Goal: Find specific fact: Find specific fact

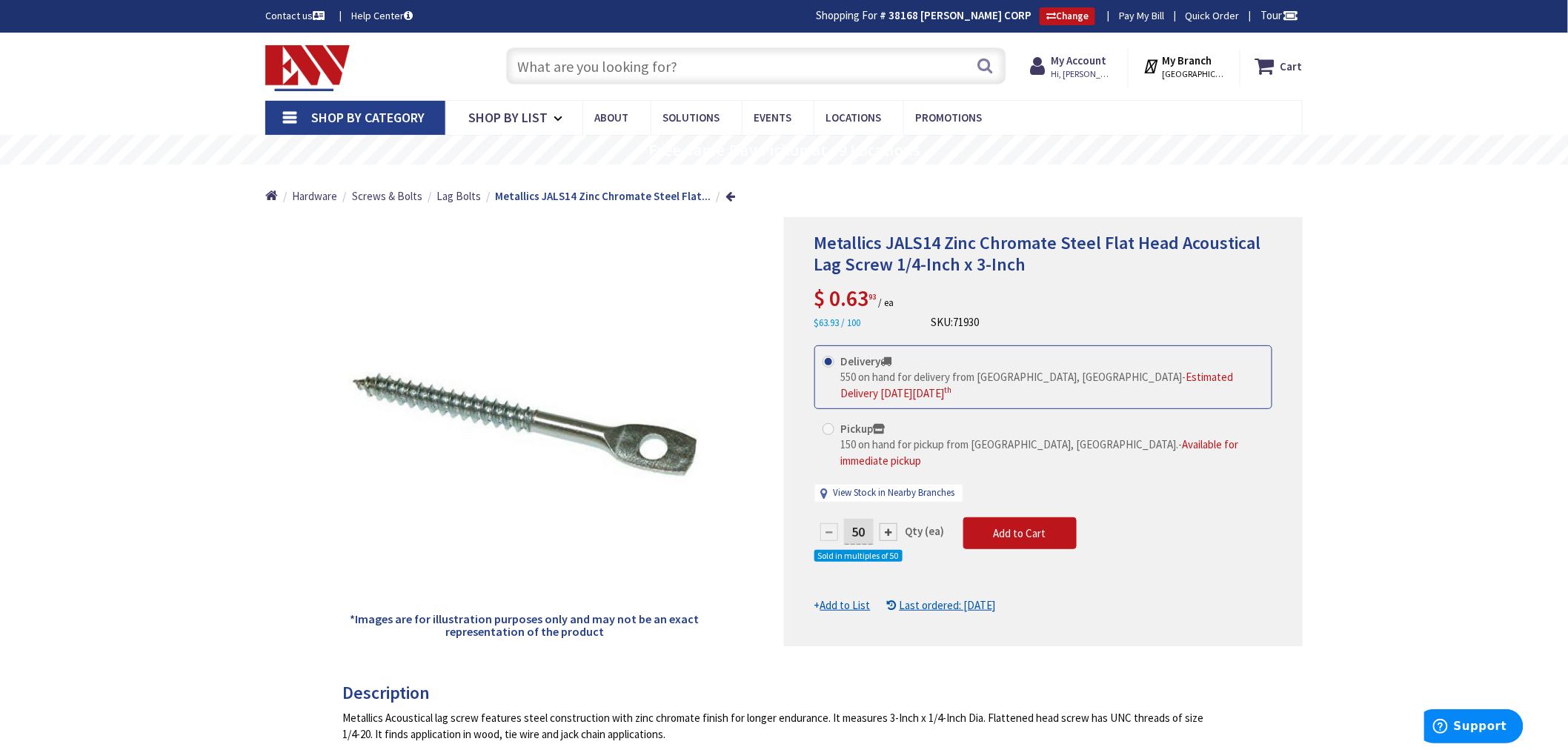
click at [543, 68] on input "text" at bounding box center [756, 65] width 500 height 37
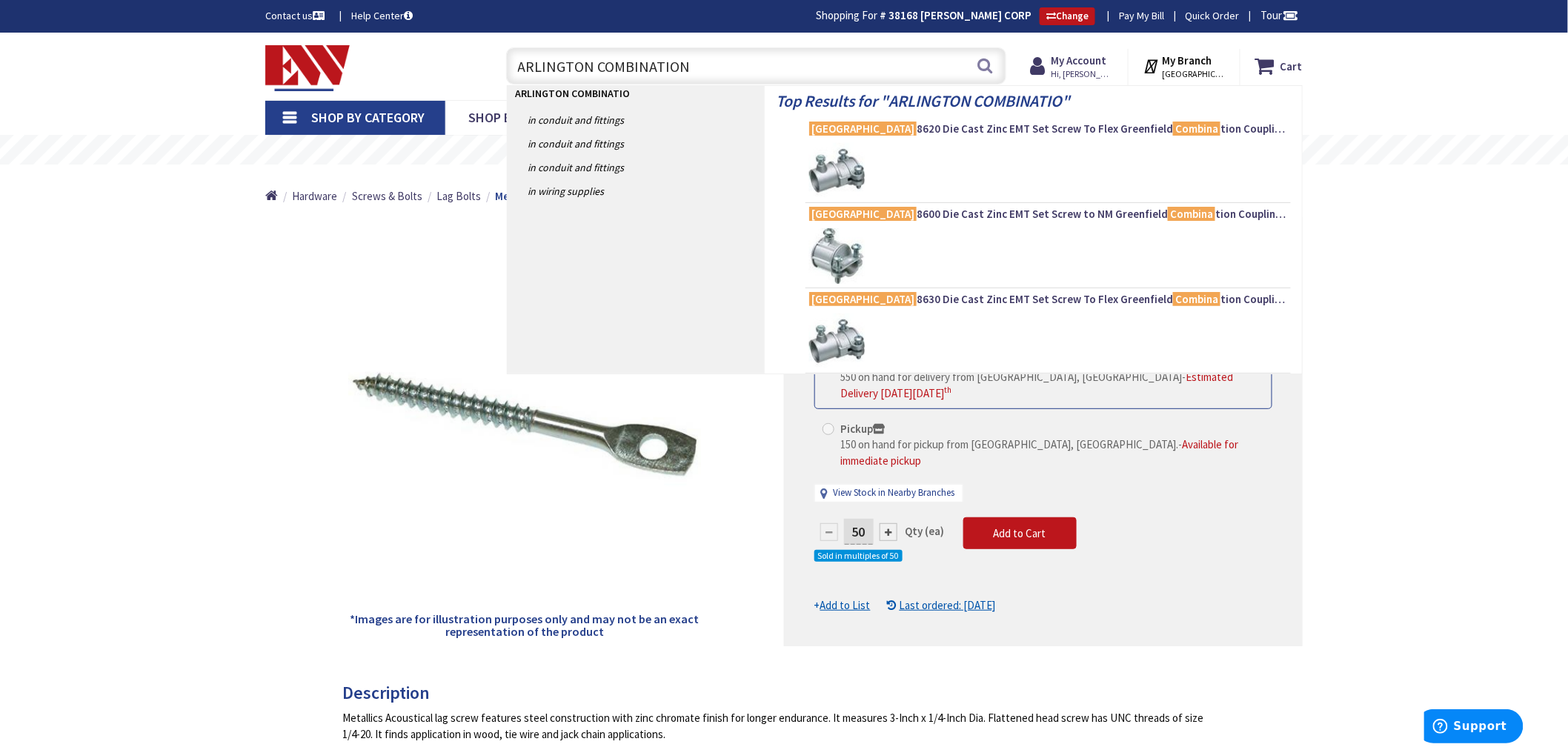
type input "ARLINGTON COMBINATION"
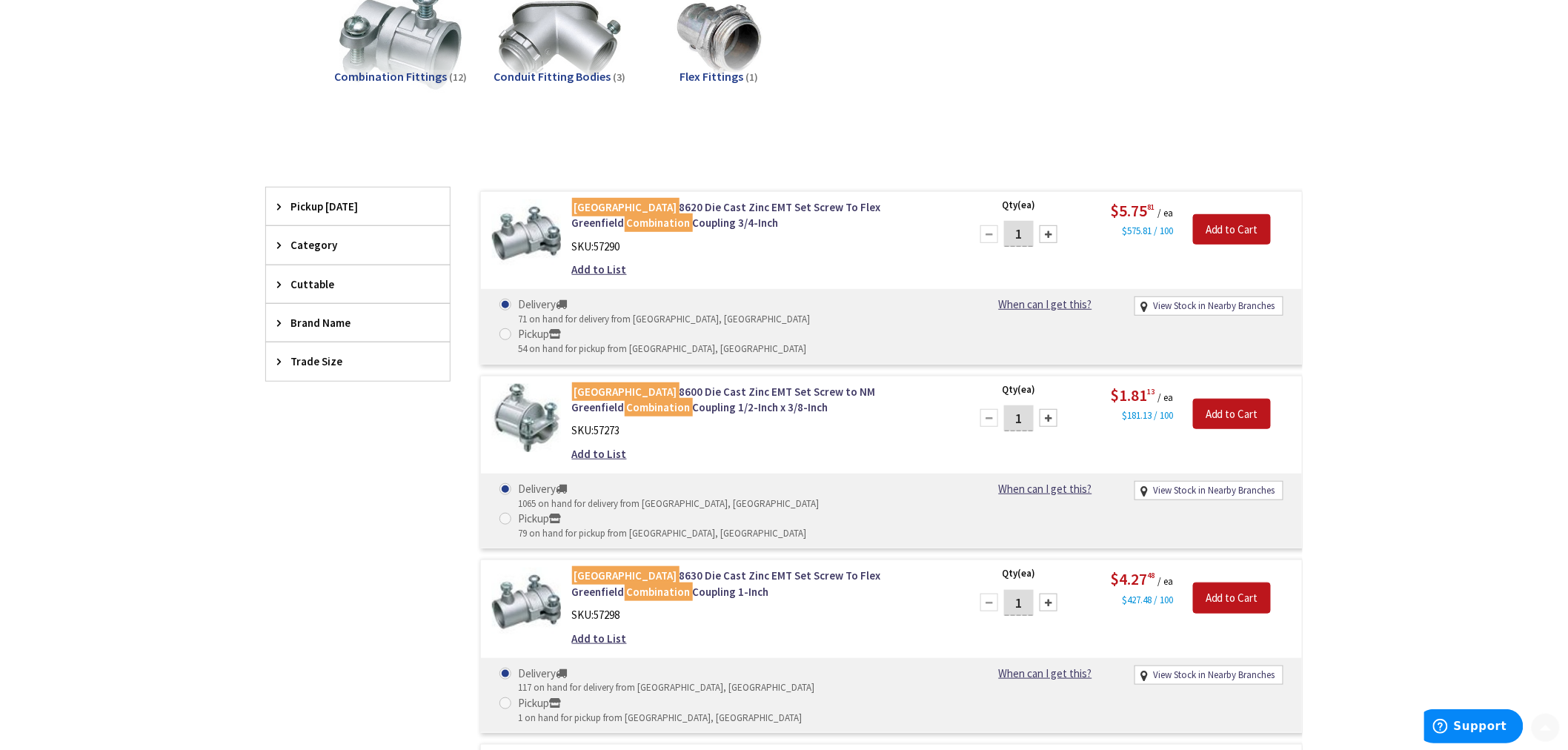
type input "[GEOGRAPHIC_DATA], [GEOGRAPHIC_DATA]"
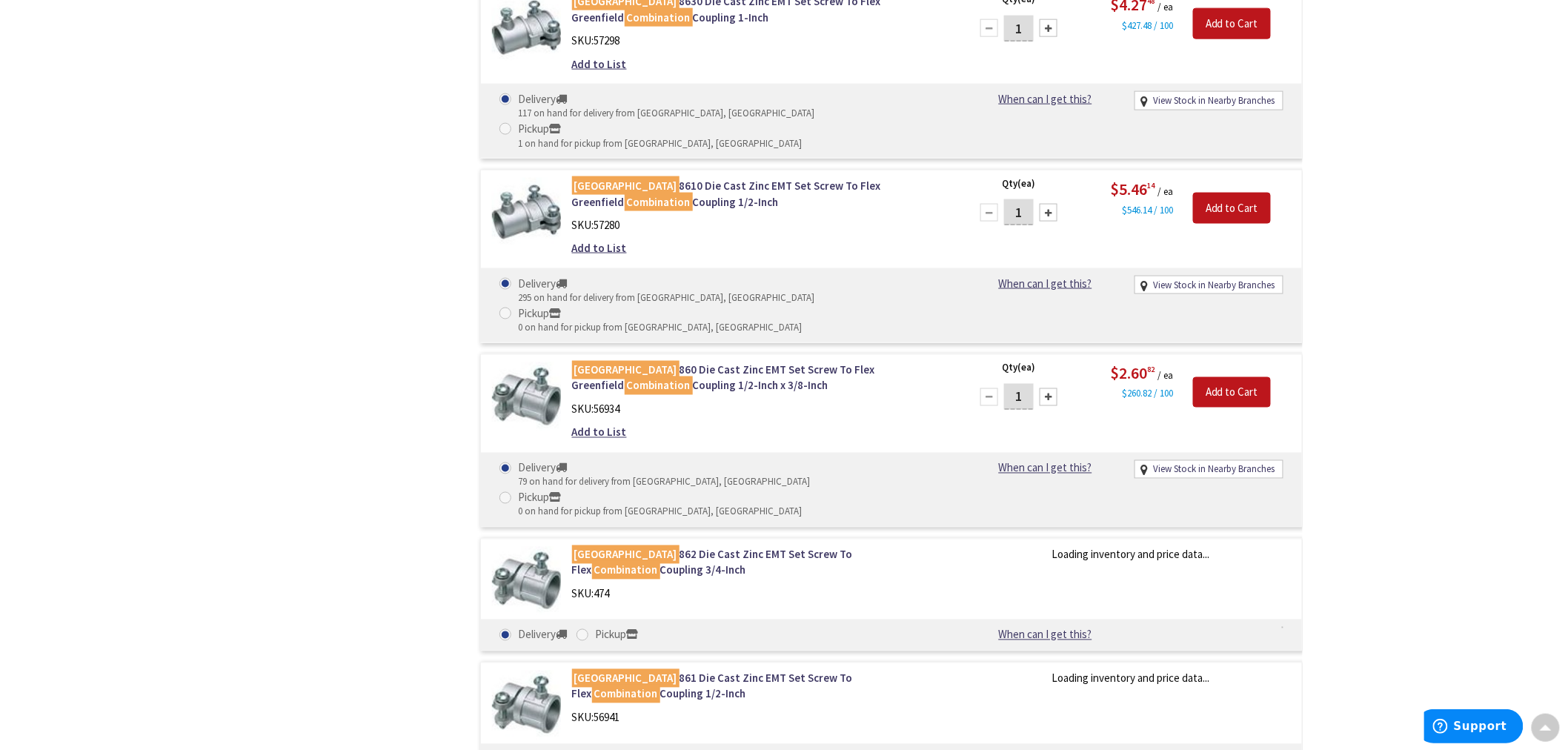
scroll to position [824, 0]
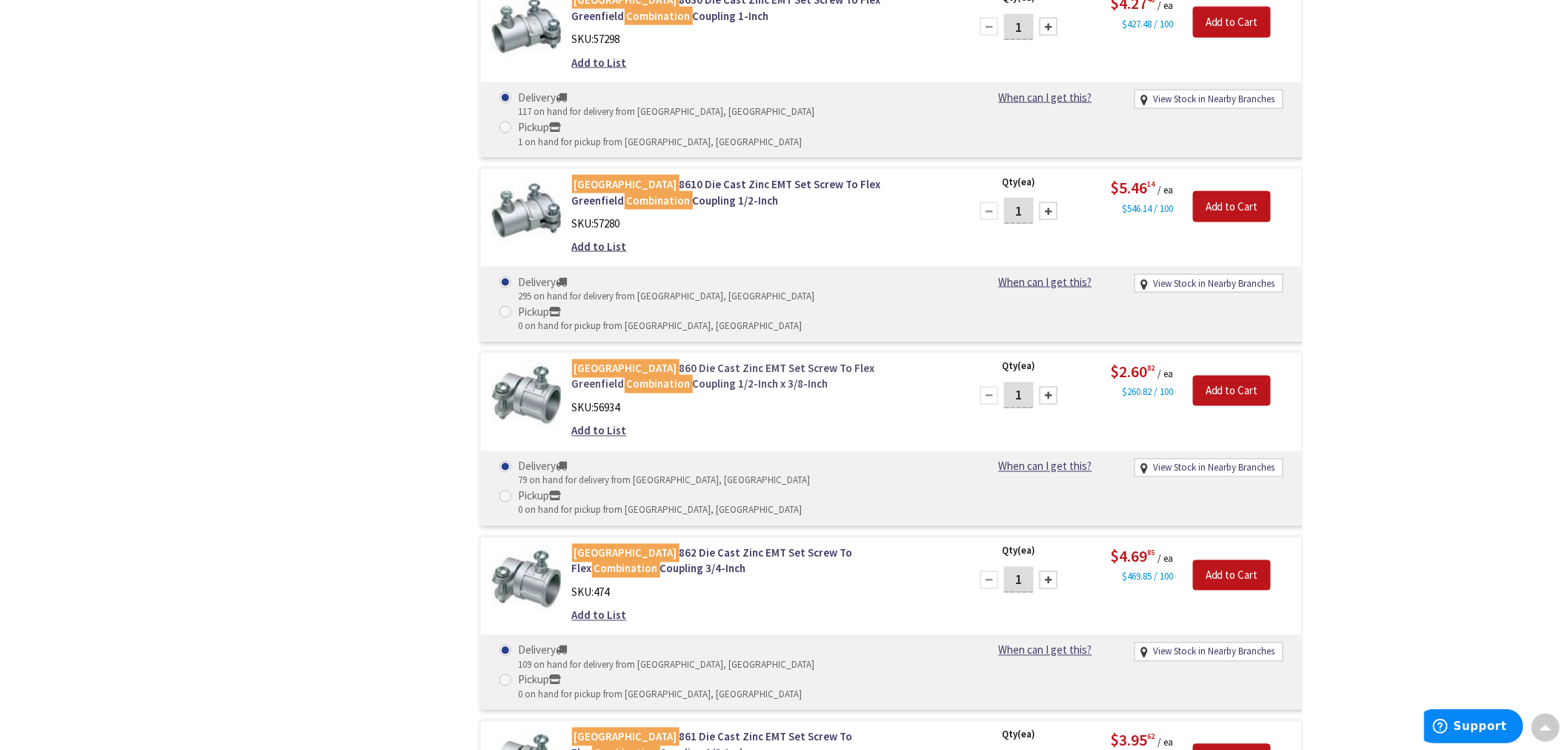
click at [681, 361] on link "Arlington 860 Die Cast Zinc EMT Set Screw To Flex Greenfield Combination Coupli…" at bounding box center [760, 377] width 377 height 32
click at [674, 361] on link "Arlington 860 Die Cast Zinc EMT Set Screw To Flex Greenfield Combination Coupli…" at bounding box center [760, 377] width 377 height 32
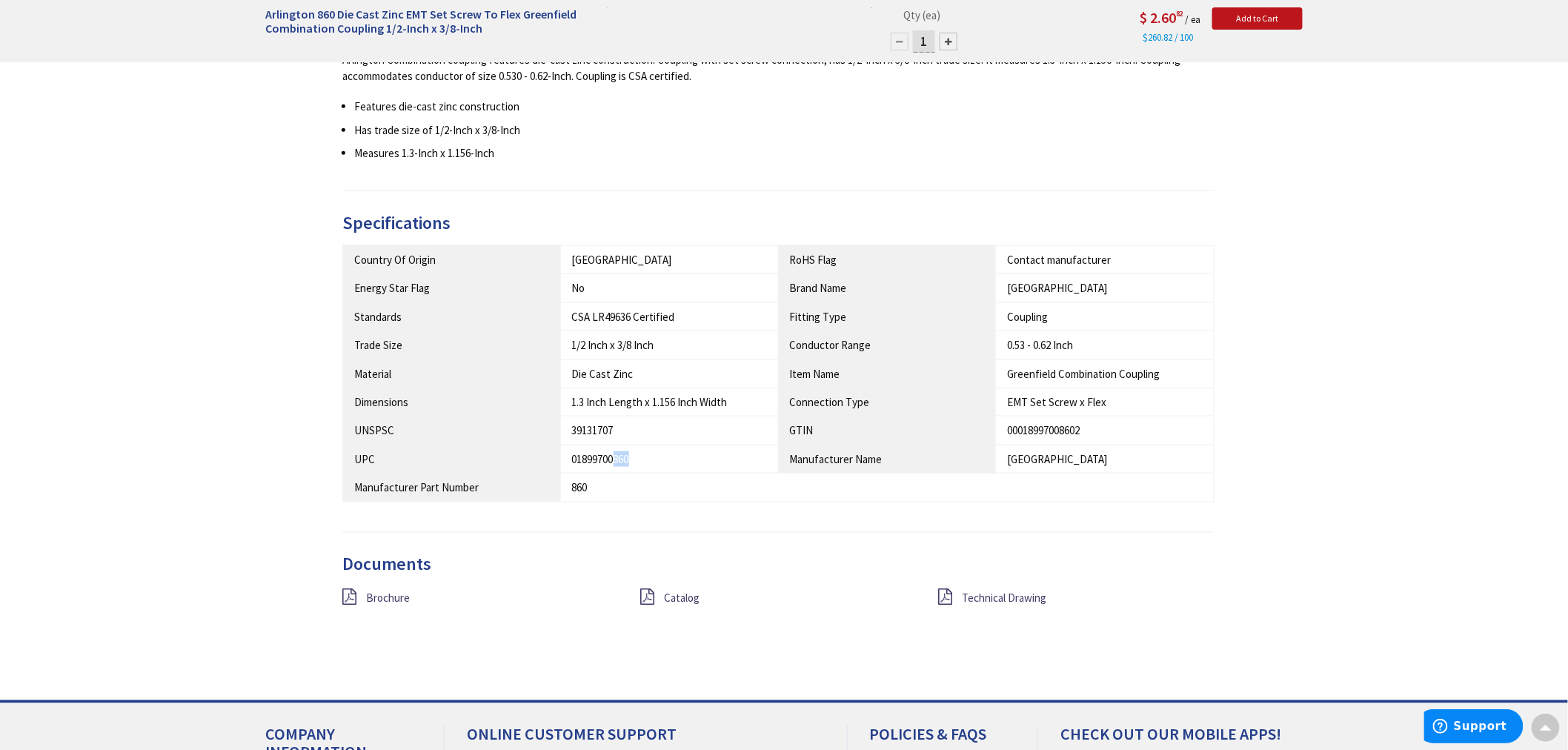
scroll to position [661, 0]
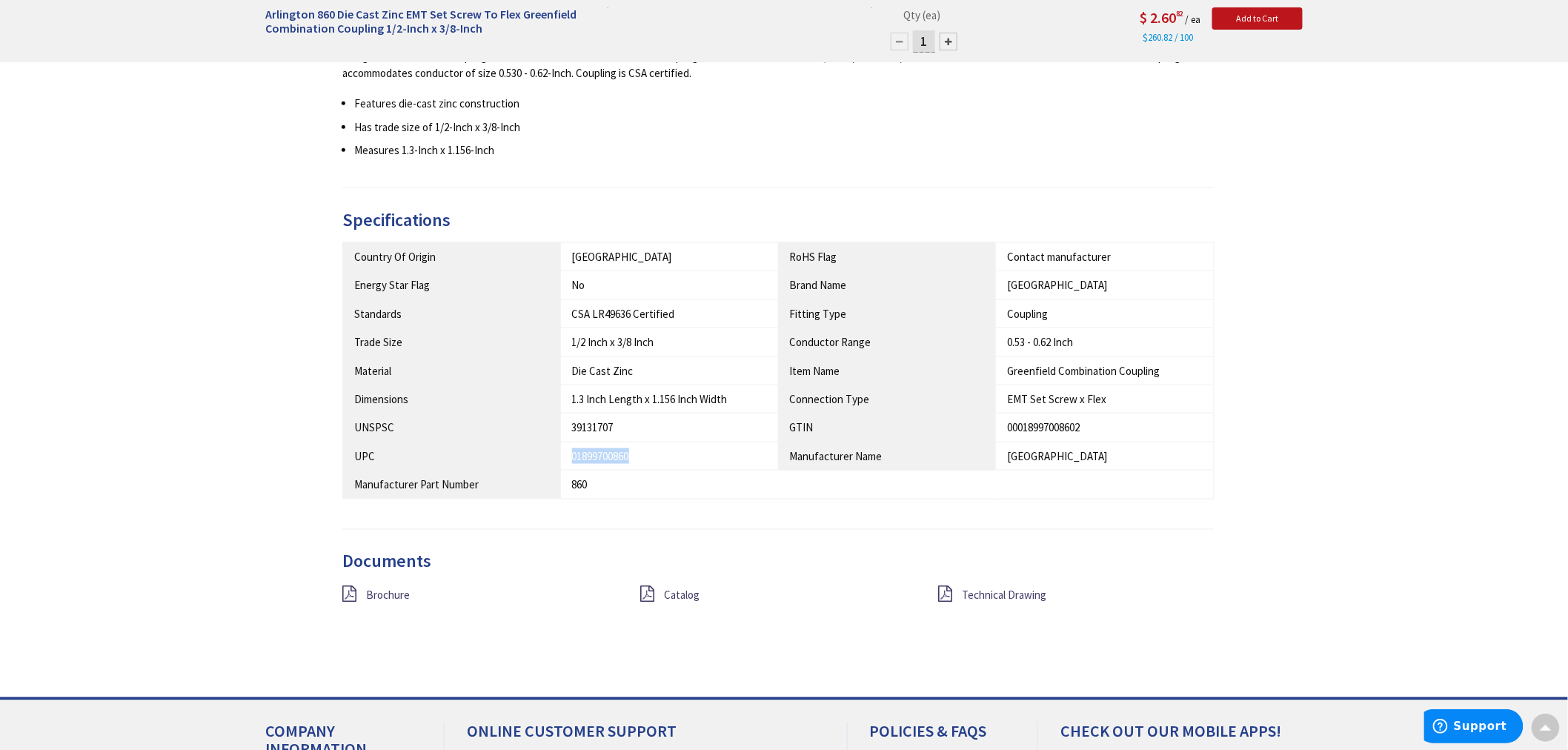
drag, startPoint x: 686, startPoint y: 458, endPoint x: 567, endPoint y: 458, distance: 119.0
click at [567, 458] on td "01899700860" at bounding box center [669, 455] width 217 height 28
copy div "01899700860"
